Goal: Find contact information: Find contact information

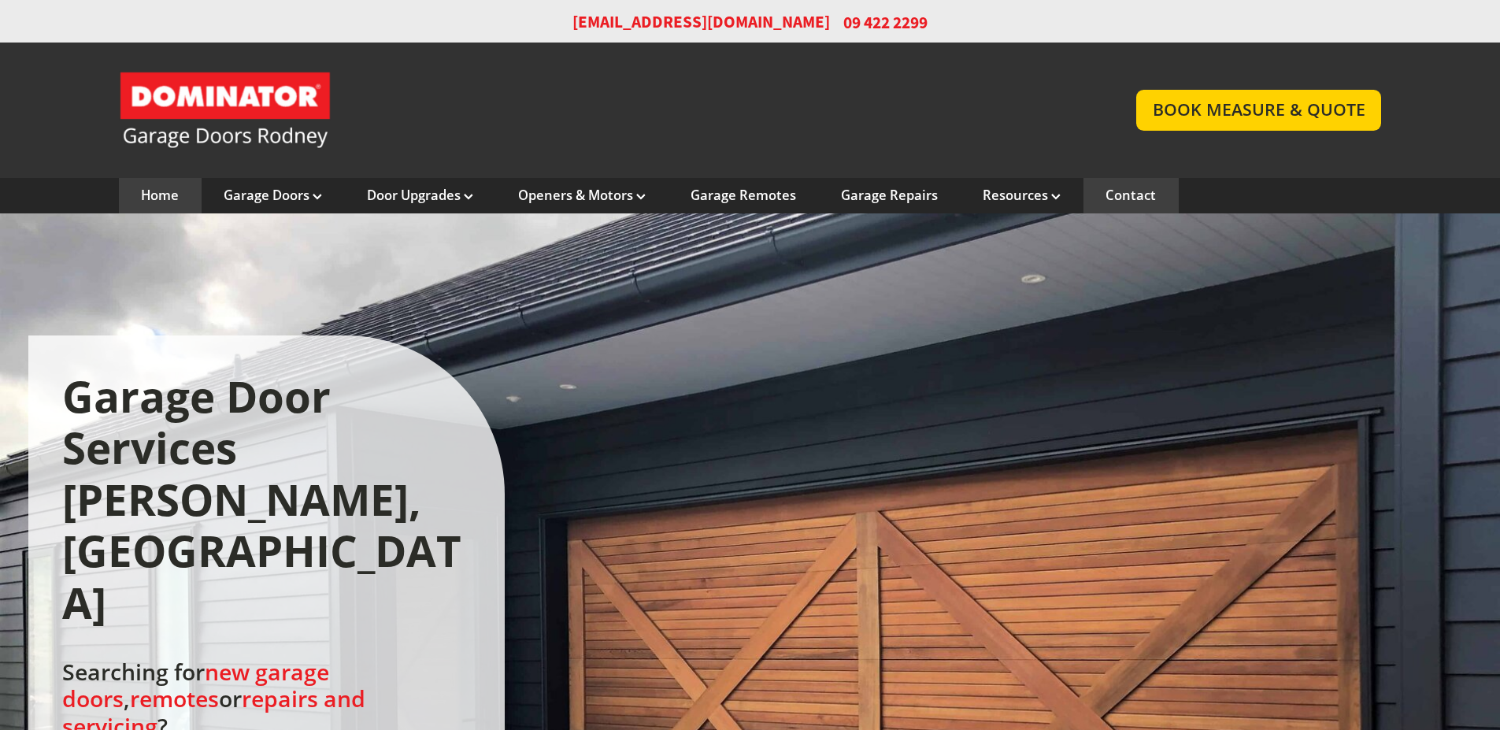
click at [1136, 198] on link "Contact" at bounding box center [1130, 195] width 50 height 17
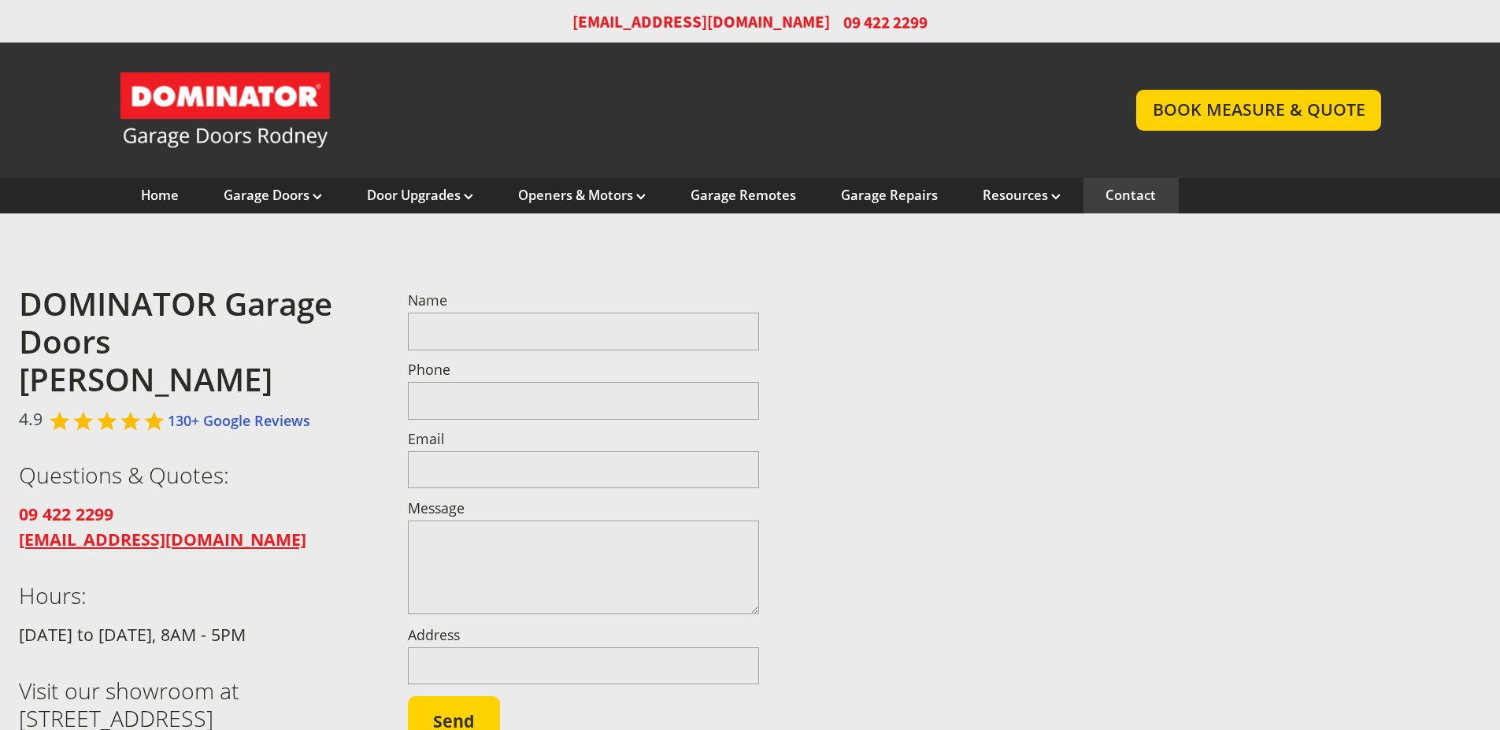
click at [108, 527] on strong "[EMAIL_ADDRESS][DOMAIN_NAME]" at bounding box center [162, 538] width 287 height 23
